Goal: Use online tool/utility: Utilize a website feature to perform a specific function

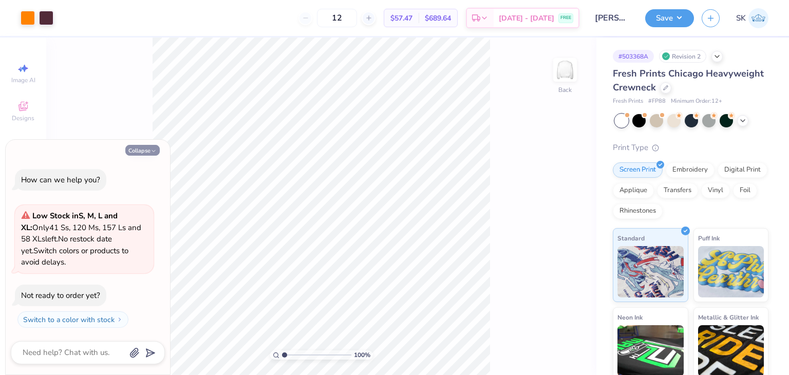
click at [150, 150] on icon "button" at bounding box center [153, 151] width 6 height 6
type textarea "x"
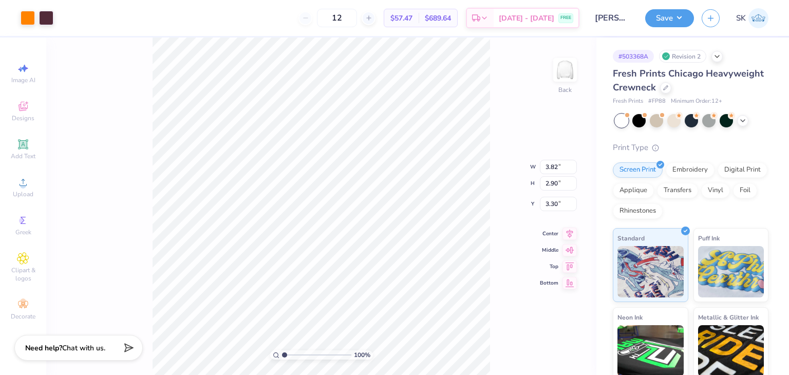
click at [502, 124] on div "100 % Back W 3.82 3.82 " H 2.90 2.90 " Y 3.30 3.30 " Center Middle Top Bottom" at bounding box center [321, 205] width 550 height 337
click at [24, 189] on div "Upload" at bounding box center [23, 187] width 36 height 30
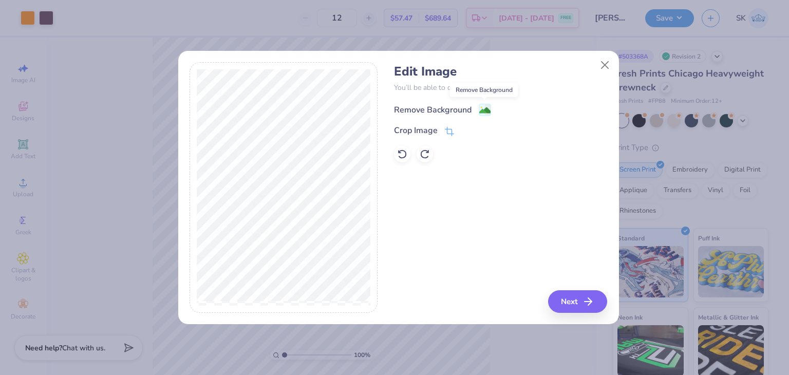
click at [485, 107] on image at bounding box center [484, 110] width 11 height 11
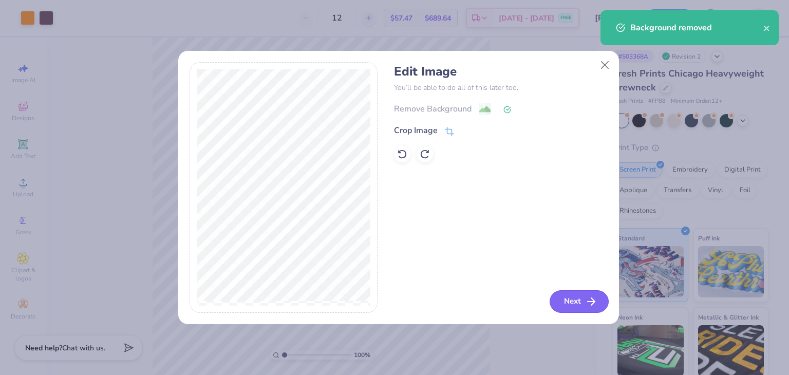
click at [592, 300] on icon "button" at bounding box center [591, 301] width 12 height 12
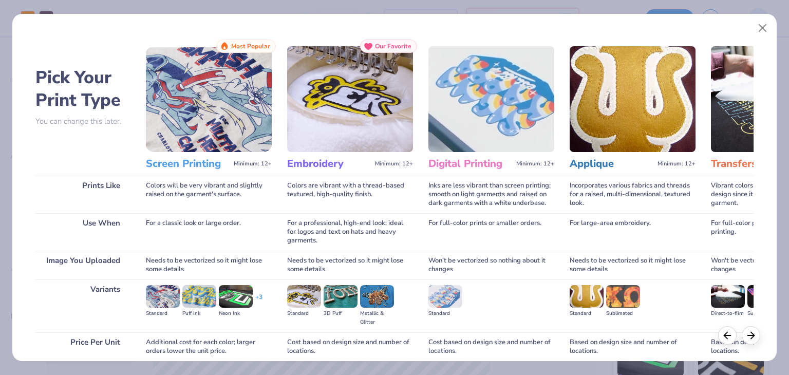
scroll to position [86, 0]
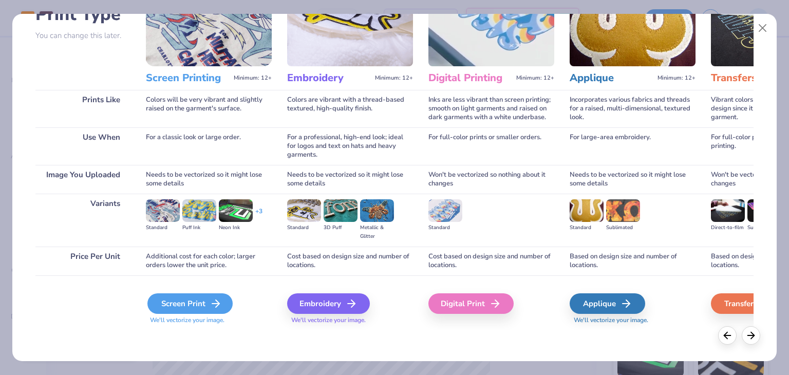
click at [180, 305] on div "Screen Print" at bounding box center [189, 303] width 85 height 21
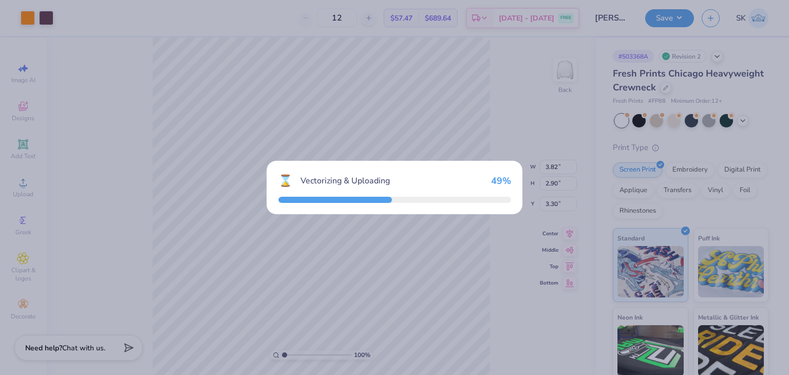
type input "15.00"
type input "16.45"
type input "2.27"
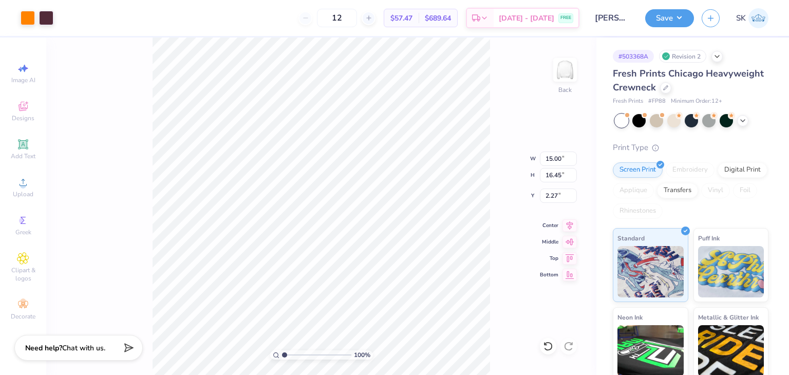
type input "6.39"
type input "7.01"
type input "11.72"
type input "3.82"
type input "2.90"
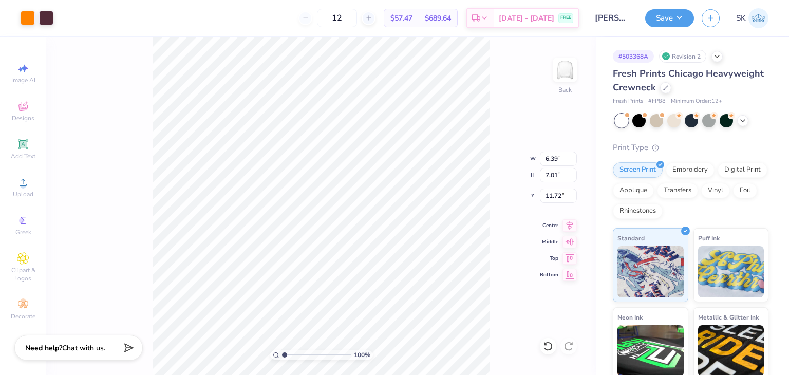
type input "3.30"
type input "3.00"
type input "3.16"
type input "3.47"
type input "4.01"
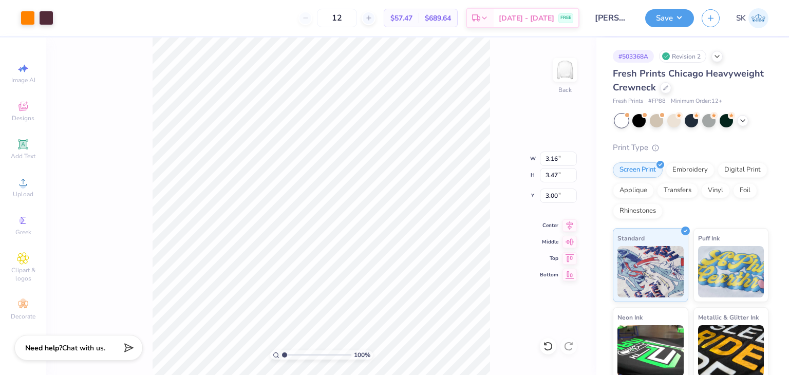
type input "4.40"
type input "3.98"
type input "4.37"
type input "3.03"
click at [563, 159] on input "3.98" at bounding box center [558, 159] width 37 height 14
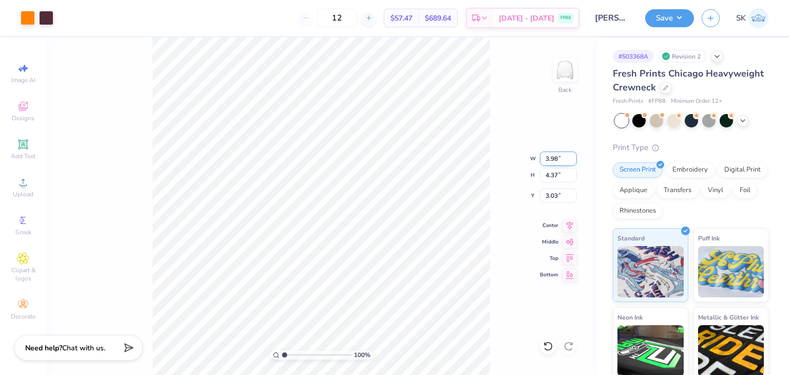
click at [563, 159] on input "3.98" at bounding box center [558, 159] width 37 height 14
paste input "number"
type input "2.87"
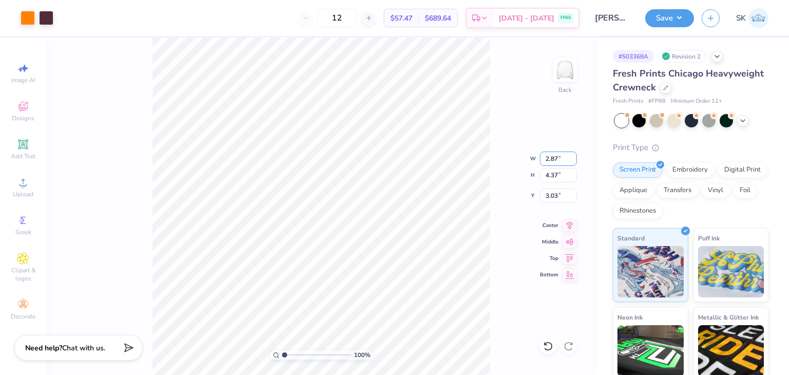
type input "3.15"
click at [572, 193] on input "3.65" at bounding box center [558, 195] width 37 height 14
type input "3.66"
click at [572, 193] on input "3.66" at bounding box center [558, 195] width 37 height 14
type input "3.00"
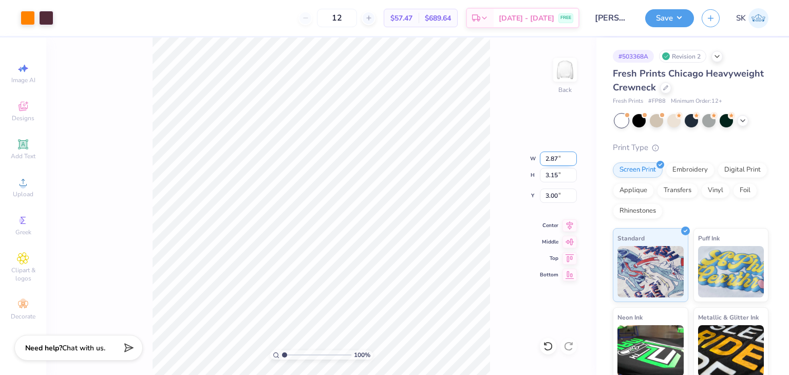
click at [551, 159] on input "2.87" at bounding box center [558, 159] width 37 height 14
click at [554, 159] on input "2.87" at bounding box center [558, 159] width 37 height 14
click at [552, 159] on input "2.87" at bounding box center [558, 159] width 37 height 14
type input "3.17"
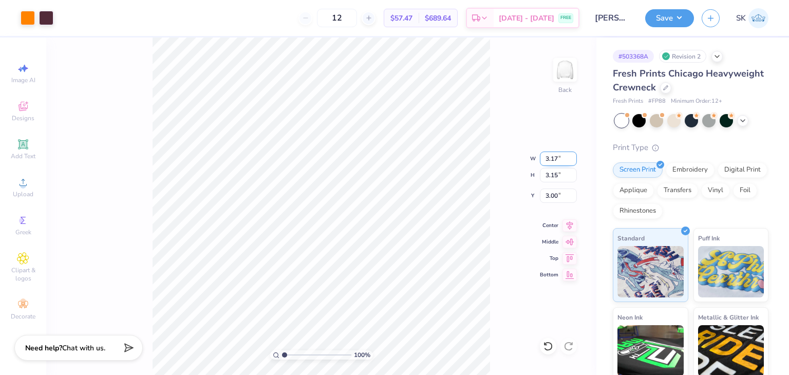
type input "3.48"
click at [573, 192] on input "2.85" at bounding box center [558, 195] width 37 height 14
click at [573, 192] on input "2.86" at bounding box center [558, 195] width 37 height 14
click at [573, 192] on input "2.87" at bounding box center [558, 195] width 37 height 14
click at [573, 192] on input "2.88" at bounding box center [558, 195] width 37 height 14
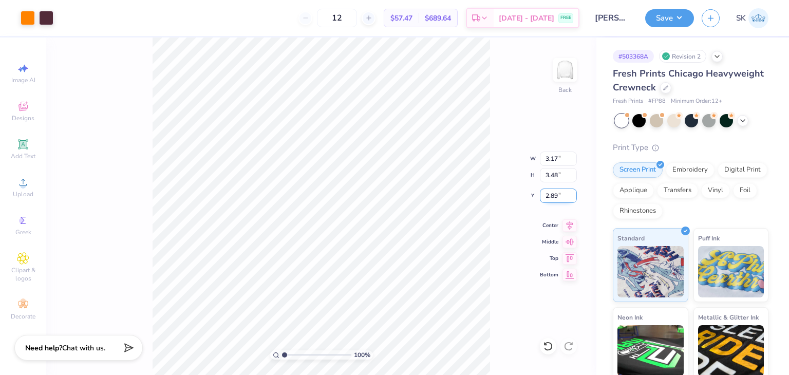
click at [573, 192] on input "2.89" at bounding box center [558, 195] width 37 height 14
click at [573, 192] on input "2.9" at bounding box center [558, 195] width 37 height 14
click at [573, 192] on input "2.91" at bounding box center [558, 195] width 37 height 14
click at [573, 192] on input "2.92" at bounding box center [558, 195] width 37 height 14
click at [573, 192] on input "2.93" at bounding box center [558, 195] width 37 height 14
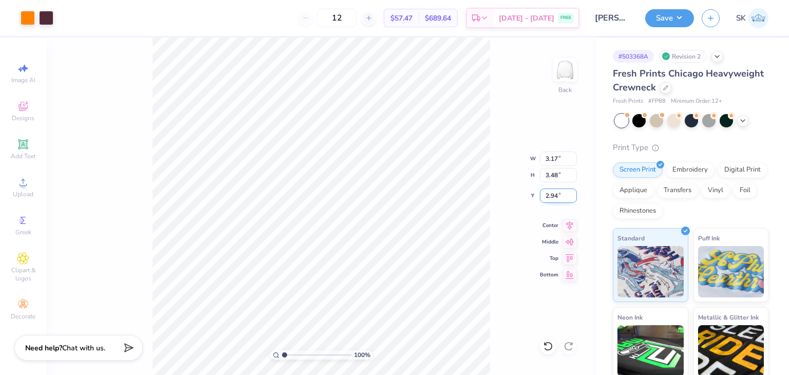
click at [573, 192] on input "2.94" at bounding box center [558, 195] width 37 height 14
click at [573, 192] on input "2.95" at bounding box center [558, 195] width 37 height 14
click at [573, 192] on input "2.96" at bounding box center [558, 195] width 37 height 14
click at [573, 192] on input "2.97" at bounding box center [558, 195] width 37 height 14
click at [573, 192] on input "2.98" at bounding box center [558, 195] width 37 height 14
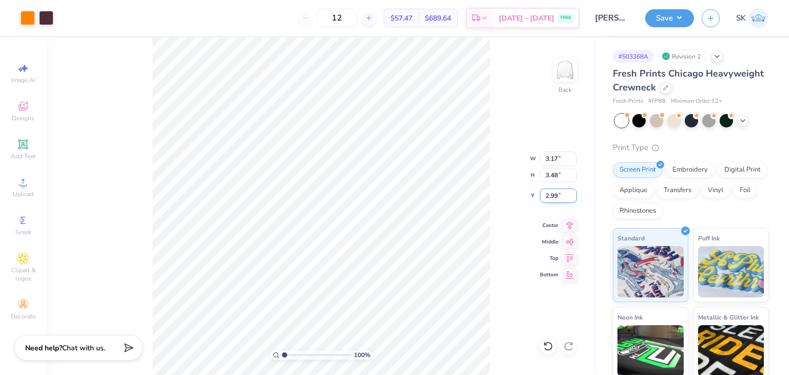
click at [573, 192] on input "2.99" at bounding box center [558, 195] width 37 height 14
type input "3"
click at [573, 192] on input "3" at bounding box center [558, 195] width 37 height 14
click at [506, 187] on div "100 % Back W 3.17 3.17 " H 3.48 3.48 " Y 2.84 2.84 " Center Middle Top Bottom" at bounding box center [321, 205] width 550 height 337
type input "3.47"
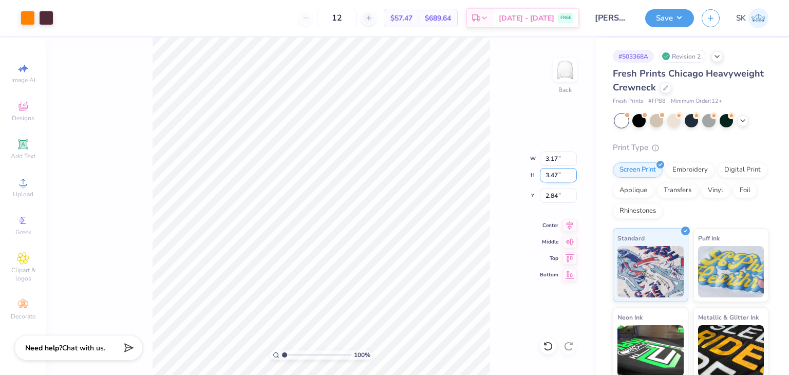
click at [572, 178] on input "3.47" at bounding box center [558, 175] width 37 height 14
type input "3.16"
click at [554, 198] on input "2.84" at bounding box center [558, 195] width 37 height 14
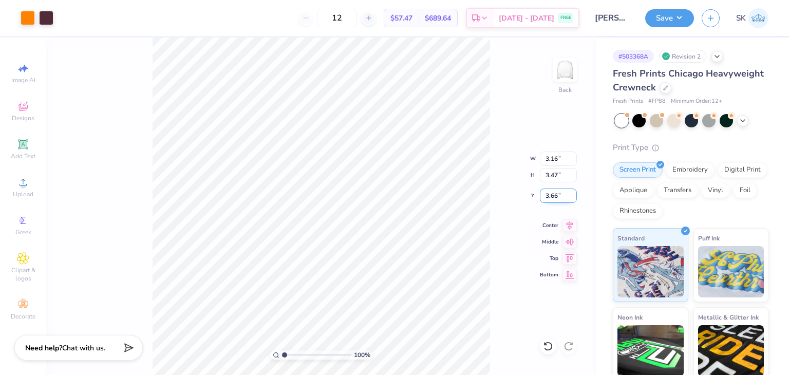
type input "3.66"
click at [493, 162] on div "100 % Back W 3.16 3.16 " H 3.47 3.47 " Y 3.66 3.66 " Center Middle Top Bottom" at bounding box center [321, 205] width 550 height 337
click at [675, 17] on button "Save" at bounding box center [669, 17] width 49 height 18
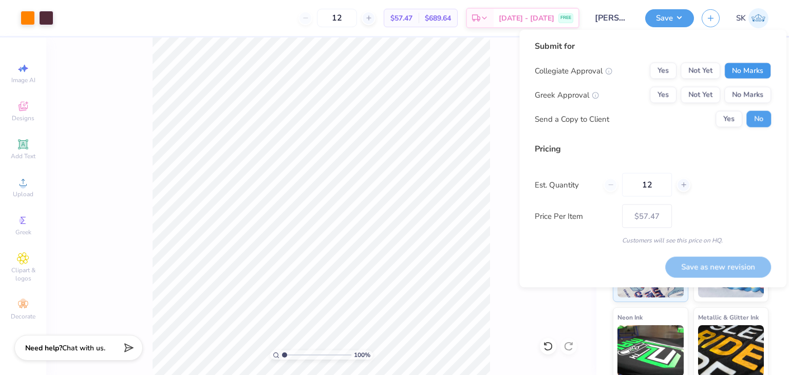
click at [742, 70] on button "No Marks" at bounding box center [747, 71] width 47 height 16
click at [748, 89] on button "No Marks" at bounding box center [747, 95] width 47 height 16
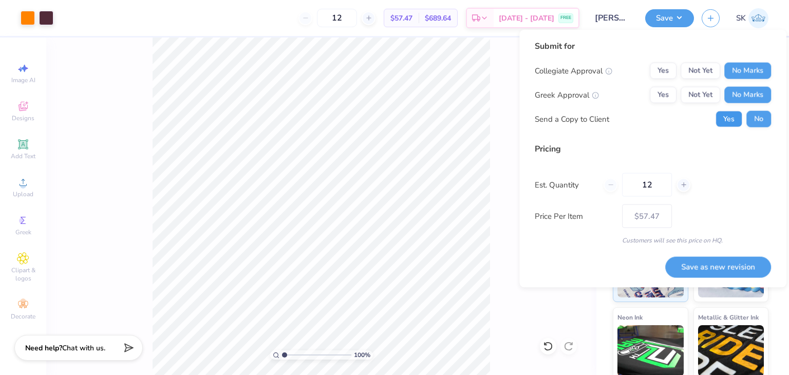
click at [737, 123] on button "Yes" at bounding box center [728, 119] width 27 height 16
click at [714, 264] on button "Save as new revision" at bounding box center [718, 266] width 106 height 21
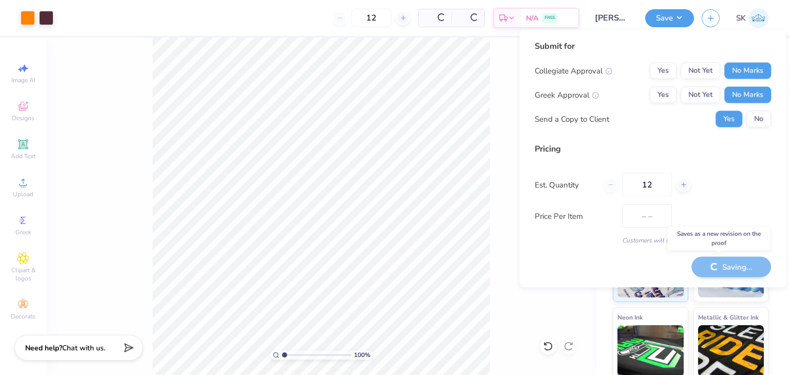
type input "$57.47"
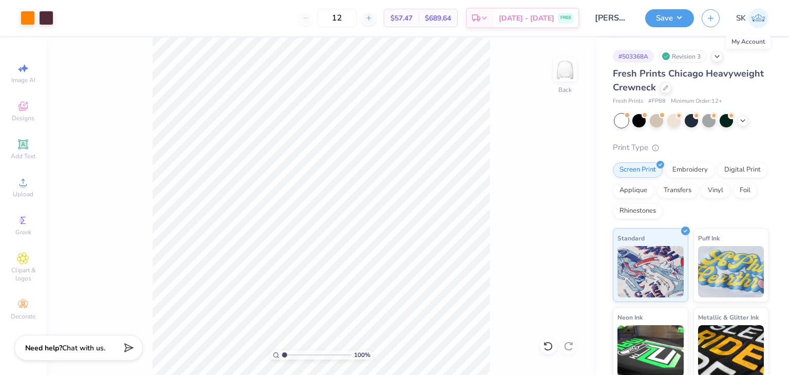
click at [740, 13] on span "SK" at bounding box center [741, 18] width 10 height 12
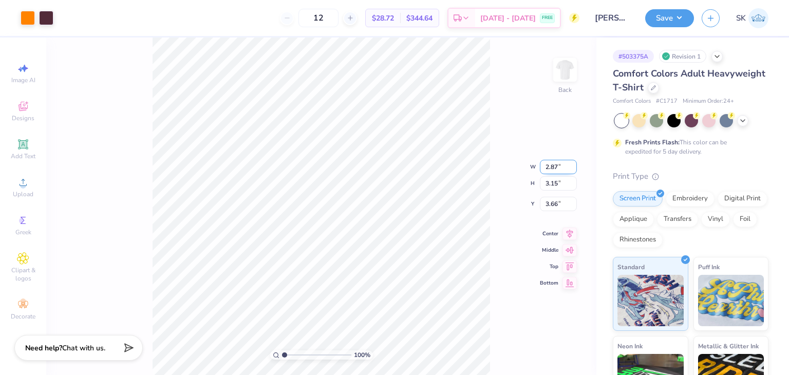
click at [560, 166] on input "2.87" at bounding box center [558, 167] width 37 height 14
drag, startPoint x: 562, startPoint y: 166, endPoint x: 526, endPoint y: 167, distance: 36.5
click at [526, 167] on div "100 % Back W 2.87 2.87 " H 3.15 3.15 " Y 3.66 3.66 " Center Middle Top Bottom" at bounding box center [321, 205] width 550 height 337
click at [494, 107] on div "100 % Back W 2.87 2.87 " H 3.15 3.15 " Y 3.66 3.66 " Center Middle Top Bottom" at bounding box center [321, 205] width 550 height 337
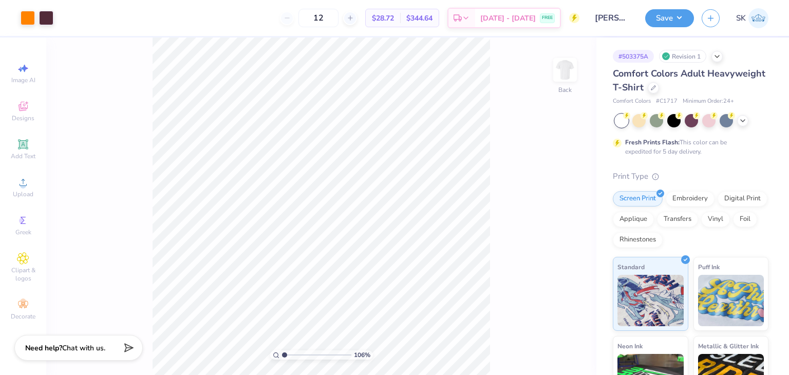
type input "1"
type input "3.17"
type input "3.47"
click at [679, 16] on button "Save" at bounding box center [669, 17] width 49 height 18
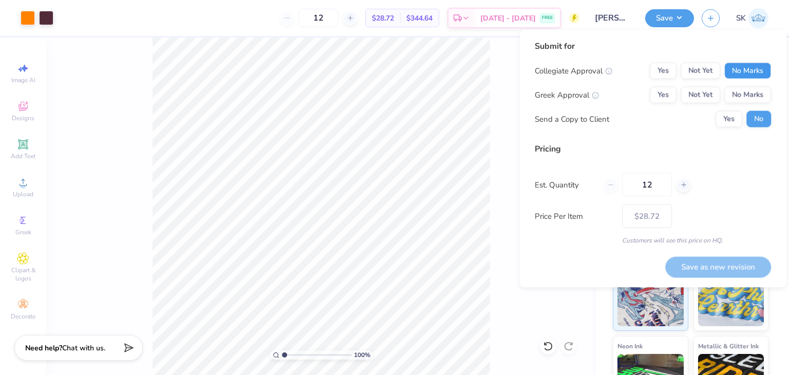
click at [752, 67] on button "No Marks" at bounding box center [747, 71] width 47 height 16
click at [752, 98] on button "No Marks" at bounding box center [747, 95] width 47 height 16
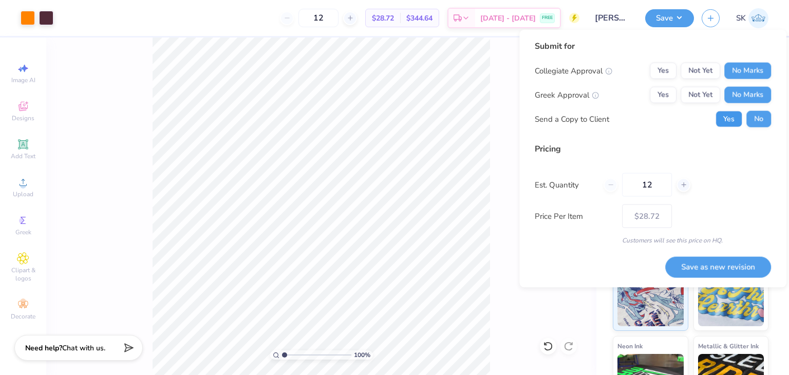
click at [727, 122] on button "Yes" at bounding box center [728, 119] width 27 height 16
click at [726, 267] on button "Save as new revision" at bounding box center [718, 266] width 106 height 21
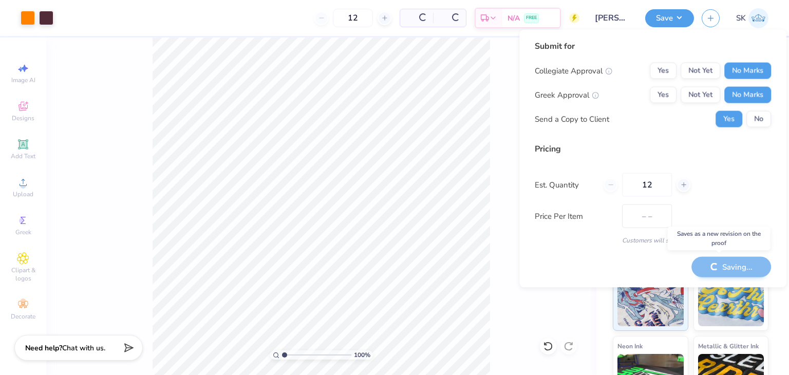
type input "$28.72"
